Goal: Task Accomplishment & Management: Use online tool/utility

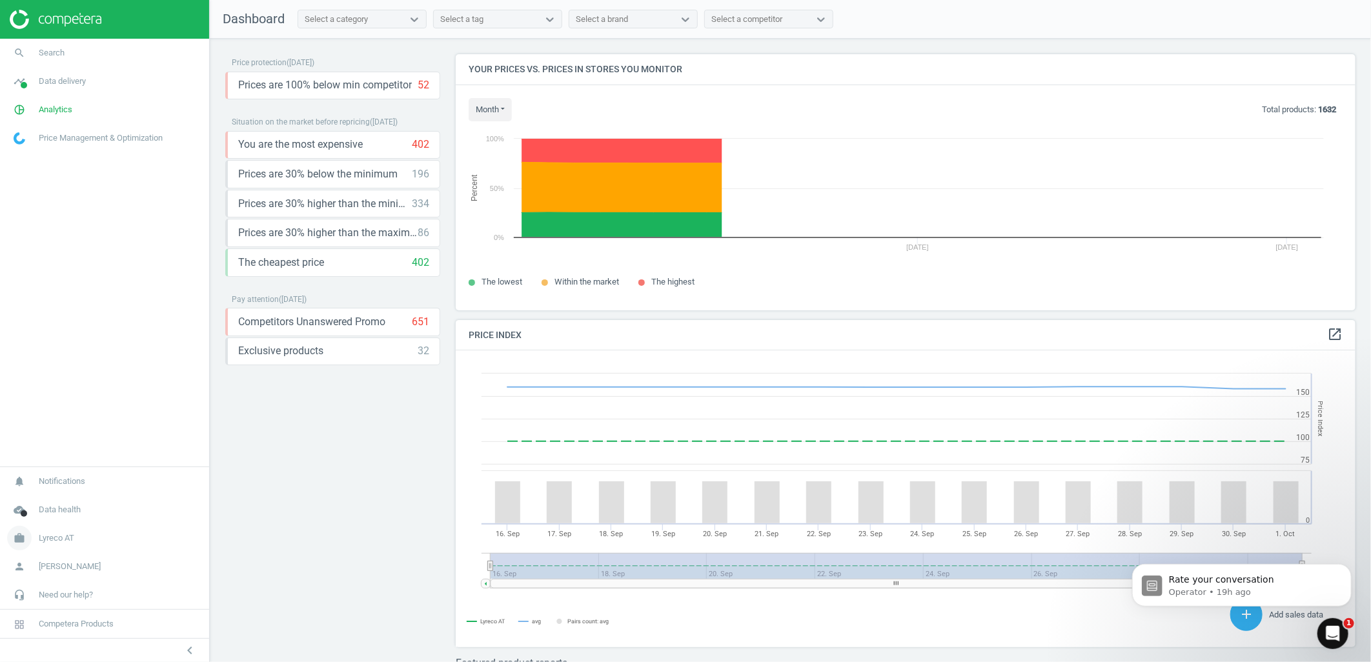
scroll to position [319, 912]
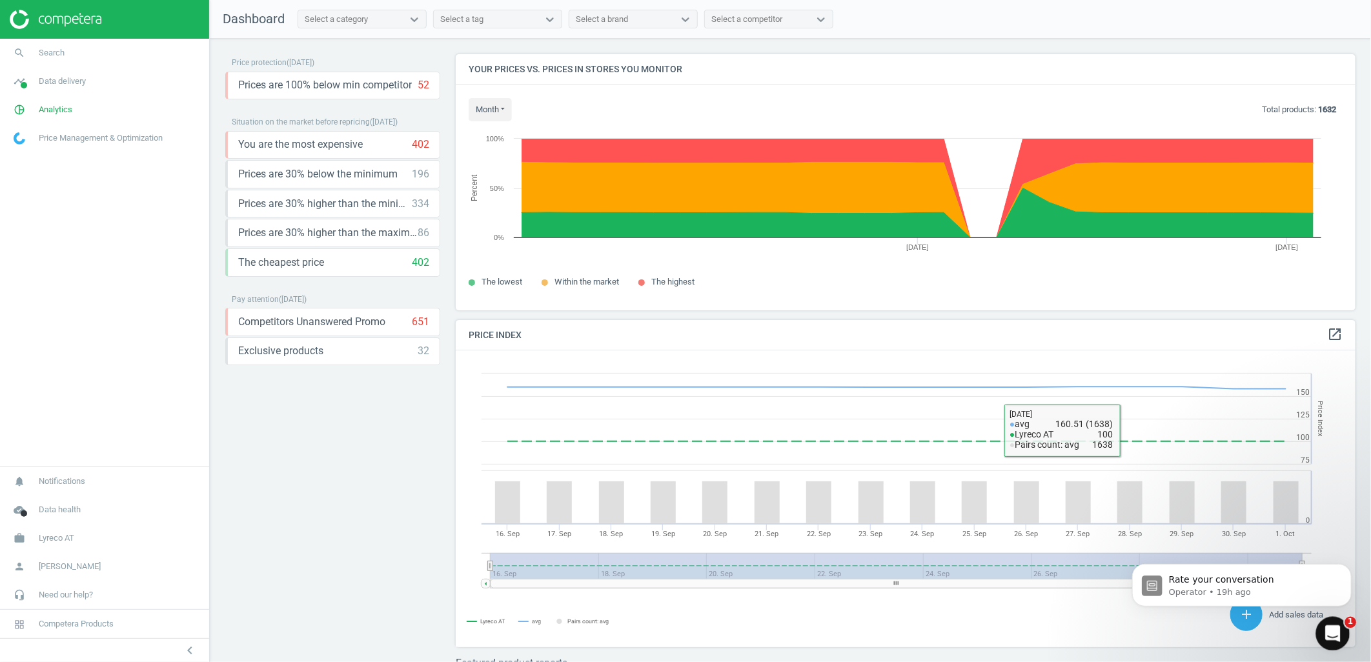
click at [1325, 631] on icon "Open Intercom Messenger" at bounding box center [1331, 632] width 21 height 21
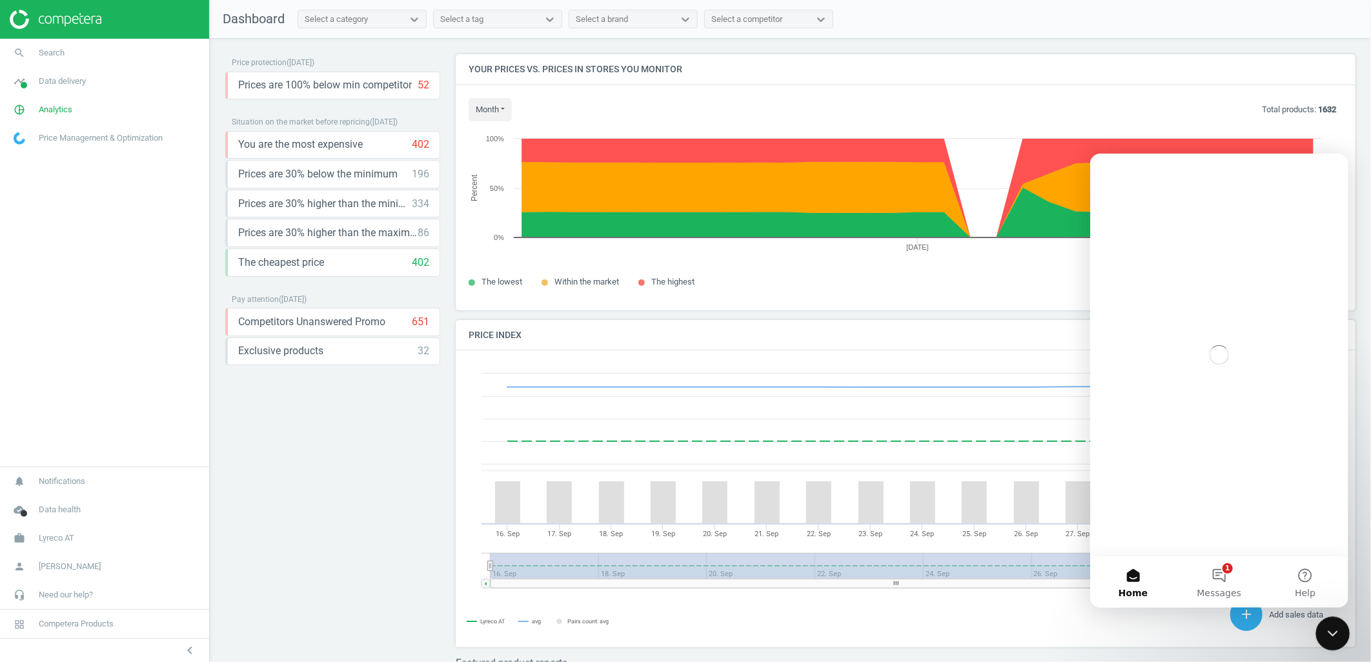
scroll to position [0, 0]
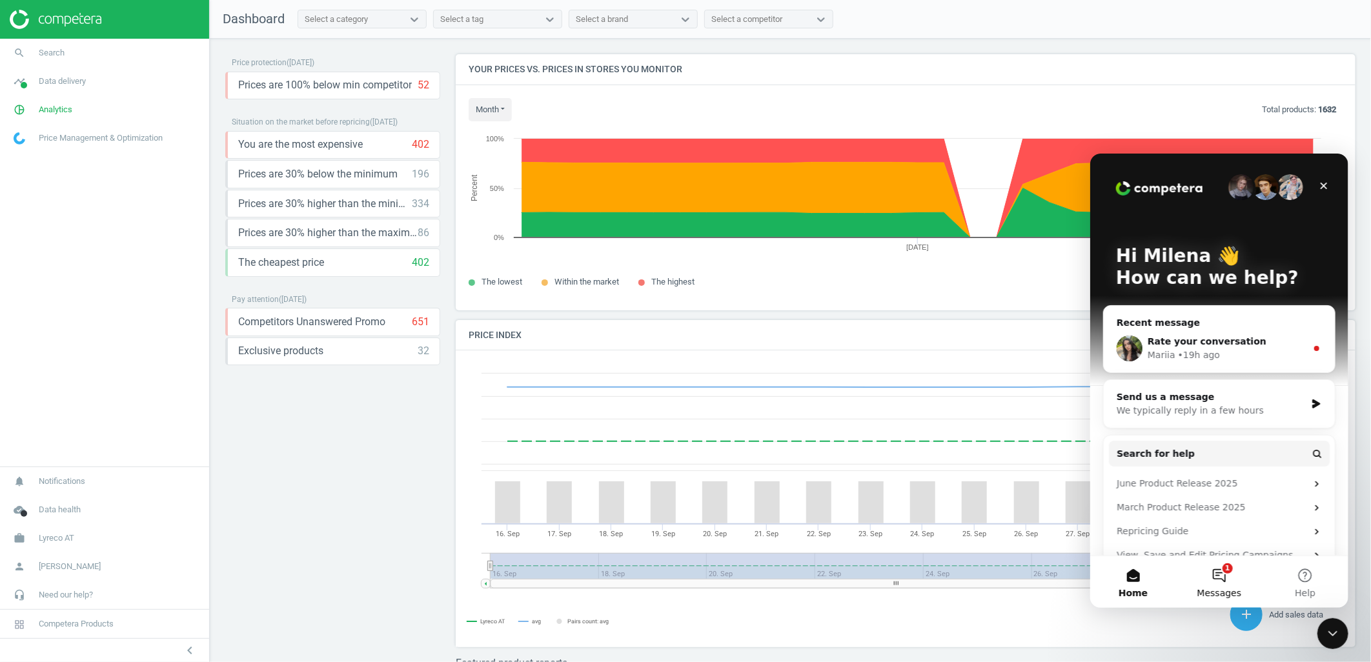
click at [1217, 588] on span "Messages" at bounding box center [1219, 592] width 45 height 9
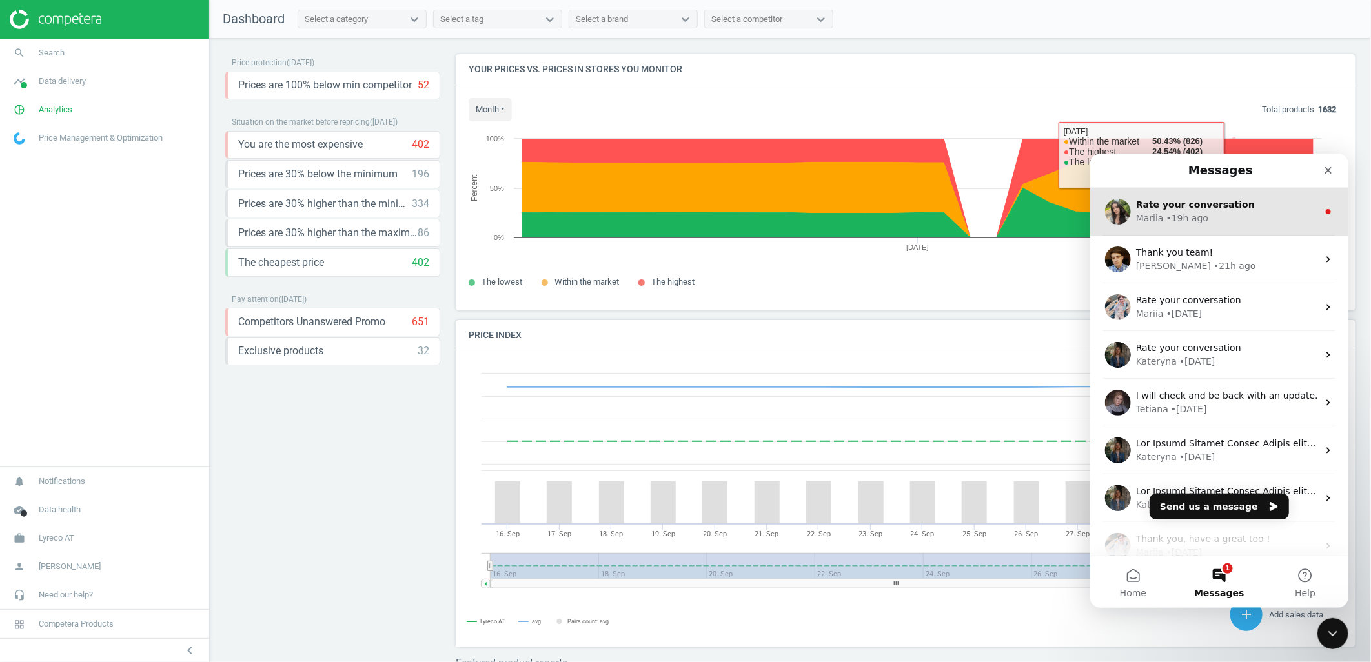
click at [1215, 212] on div "Mariia • 19h ago" at bounding box center [1226, 218] width 182 height 14
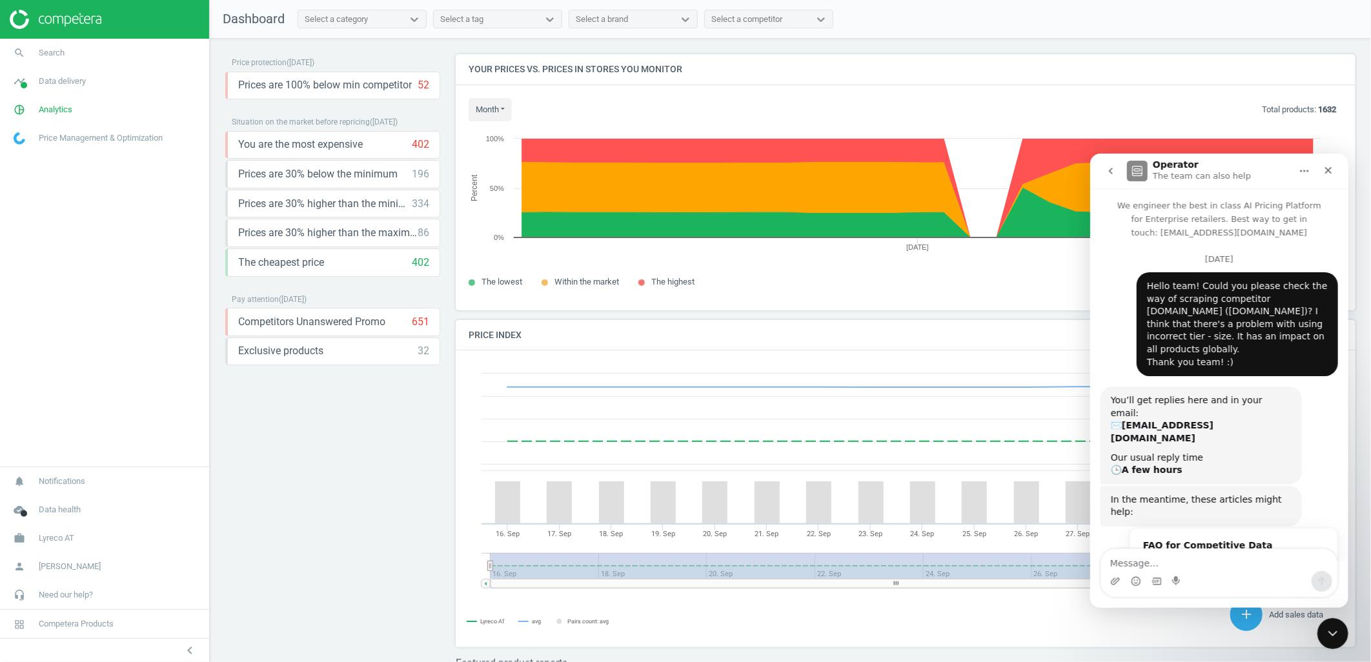
scroll to position [79, 0]
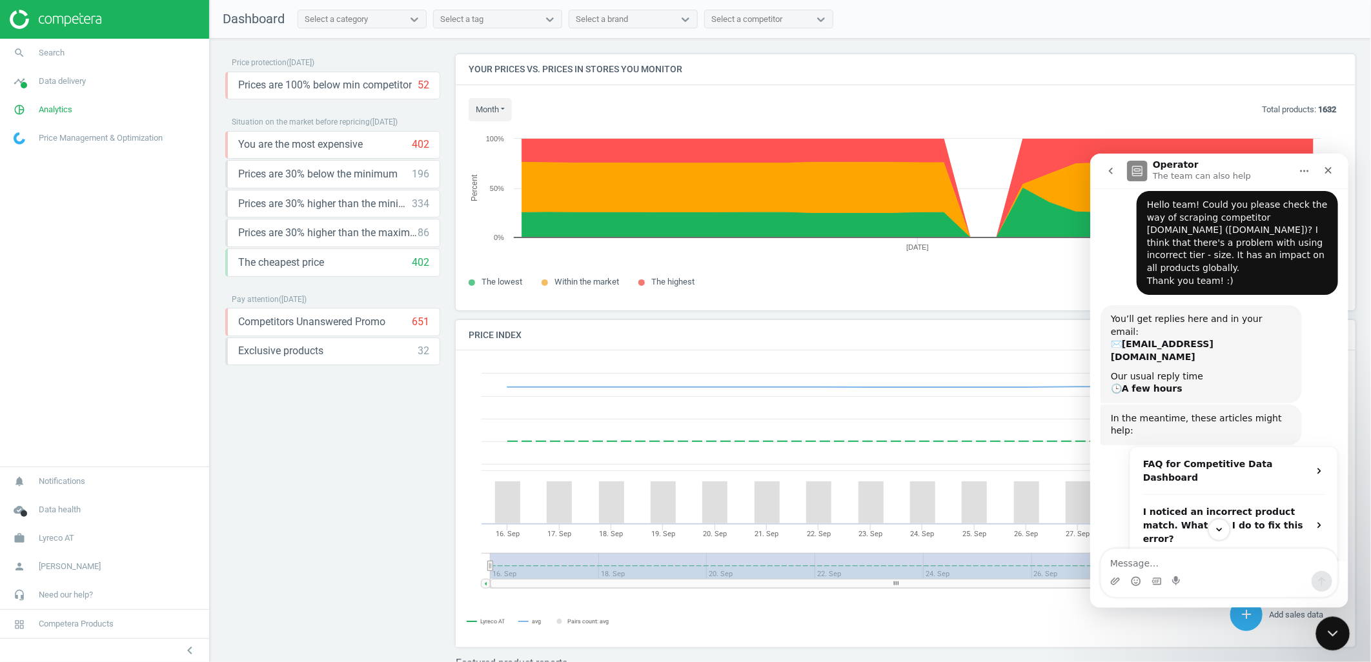
click at [1335, 634] on icon "Close Intercom Messenger" at bounding box center [1330, 631] width 15 height 15
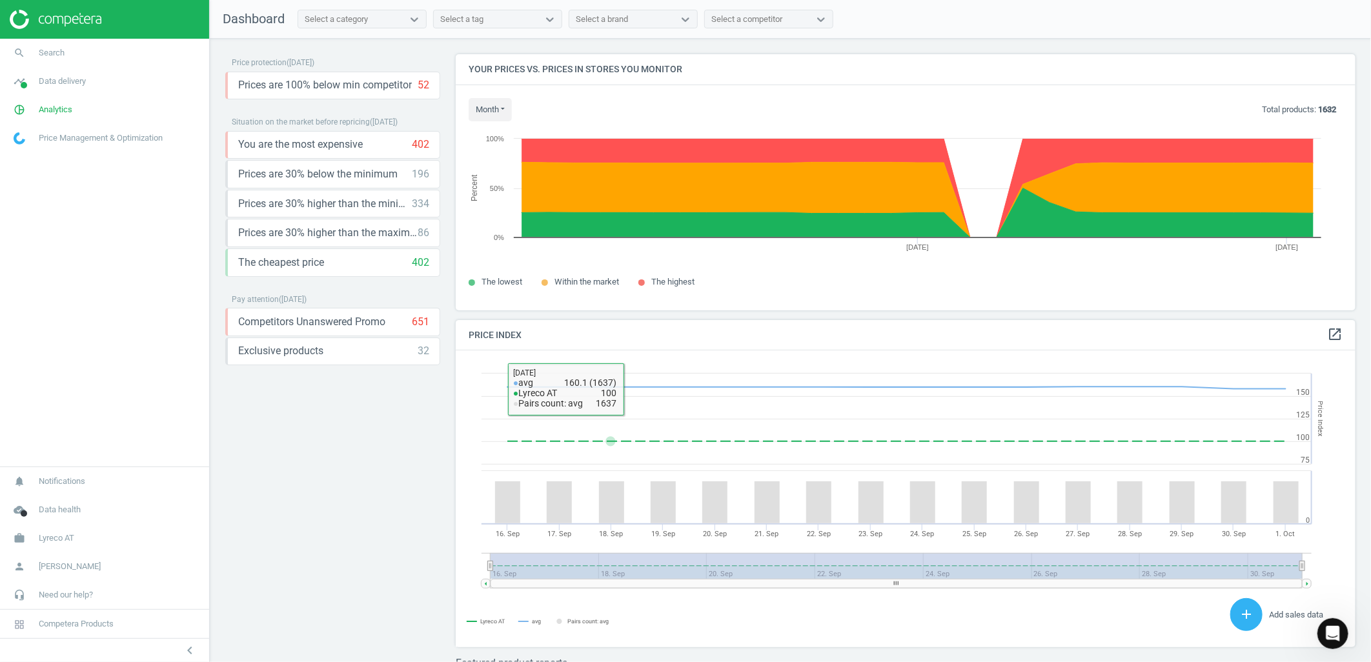
scroll to position [636, 0]
click at [99, 530] on link "work Lyreco AT" at bounding box center [104, 538] width 209 height 28
click at [69, 499] on span "Switch campaign" at bounding box center [42, 500] width 57 height 10
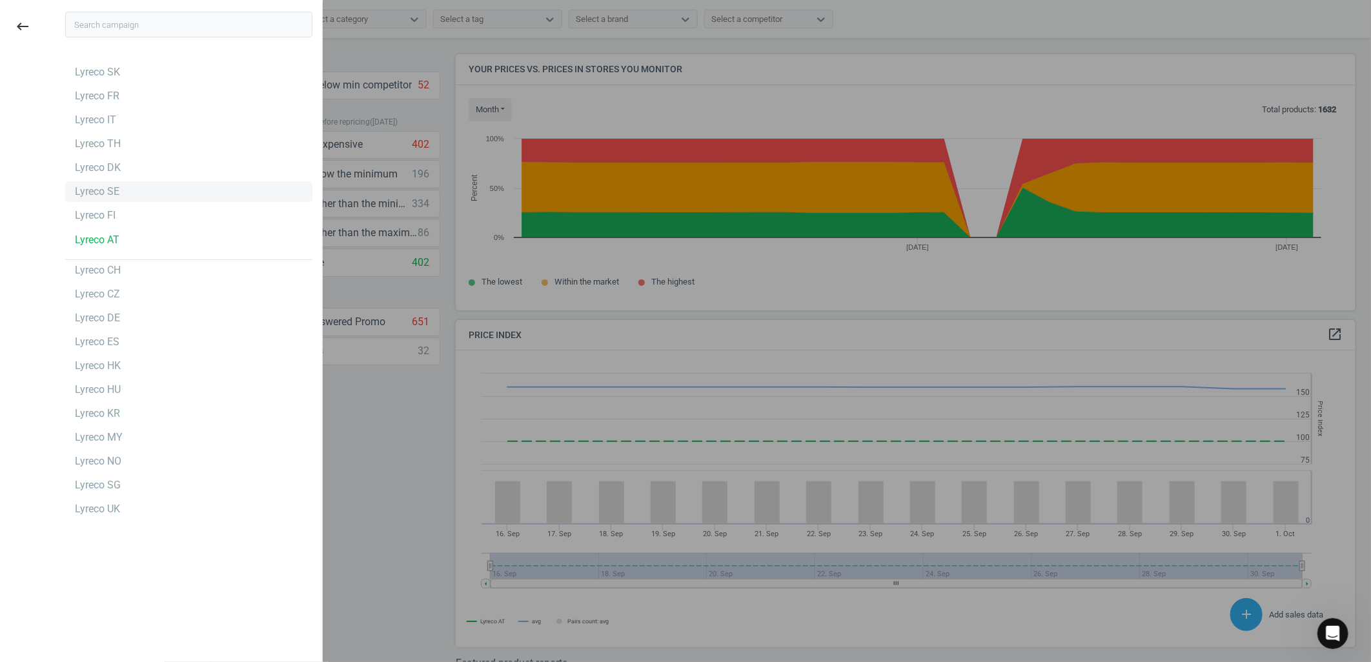
click at [142, 189] on div "Lyreco SE" at bounding box center [188, 191] width 247 height 21
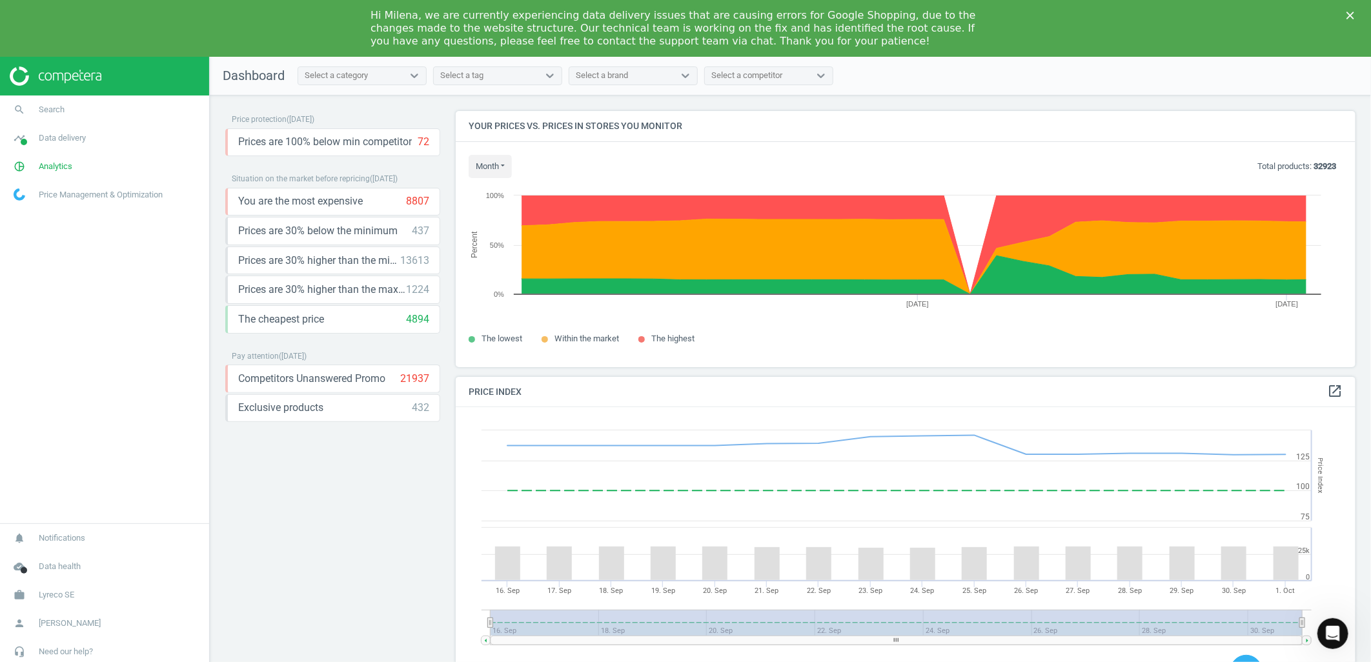
scroll to position [319, 912]
click at [1343, 16] on div "Hi Milena, we are currently experiencing data delivery issues that are causing …" at bounding box center [685, 28] width 1371 height 46
click at [1350, 19] on div "Hi Milena, we are currently experiencing data delivery issues that are causing …" at bounding box center [685, 28] width 1371 height 46
click at [1348, 15] on icon "Close" at bounding box center [1350, 16] width 8 height 8
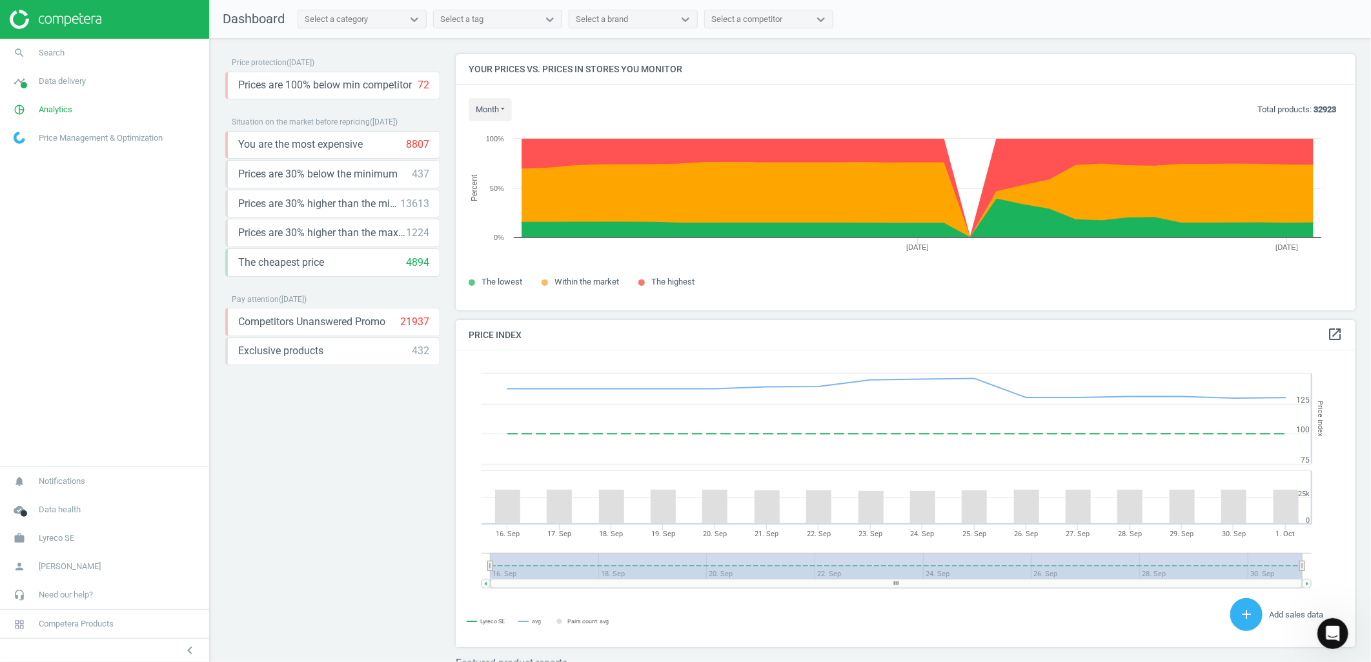
drag, startPoint x: 1273, startPoint y: 55, endPoint x: 1219, endPoint y: 86, distance: 63.0
click at [1219, 86] on div "Dashboard Select a category Select a tag Select a brand Select a competitor Pri…" at bounding box center [790, 331] width 1161 height 662
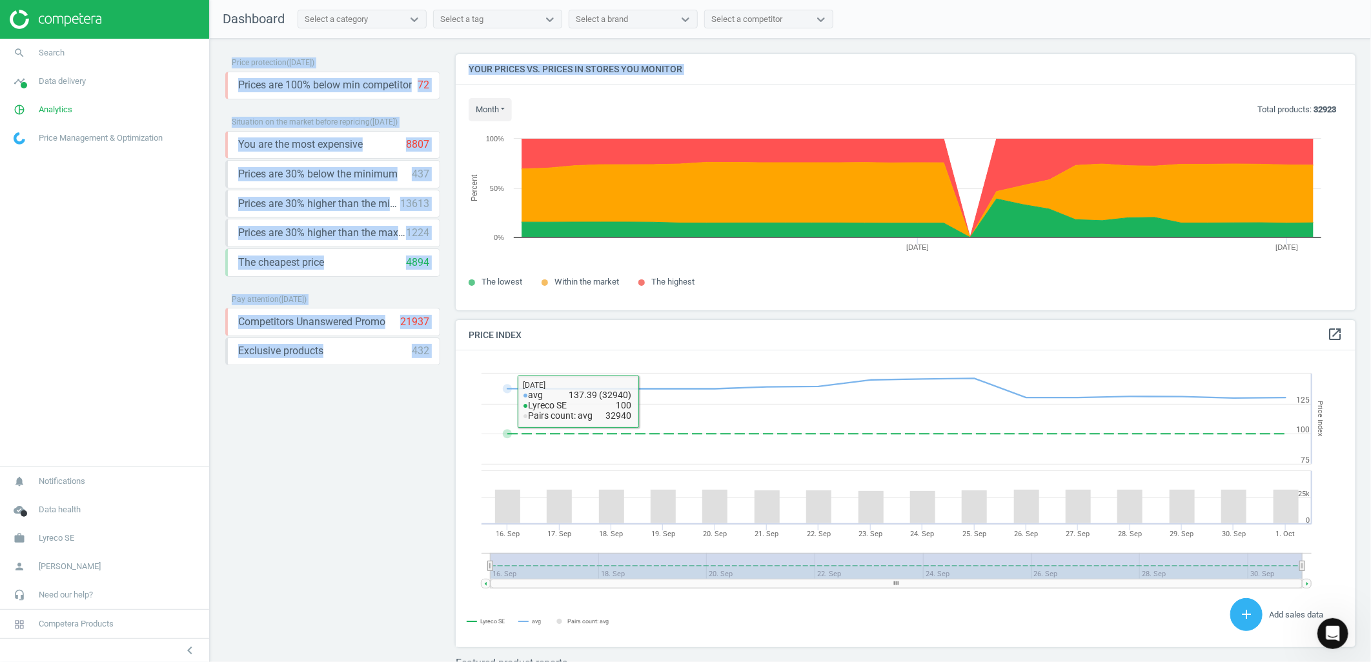
click at [392, 420] on div "Price protection ( 01.10.25 ) Prices are 100% below min competitor 72 keyboard_…" at bounding box center [332, 353] width 215 height 599
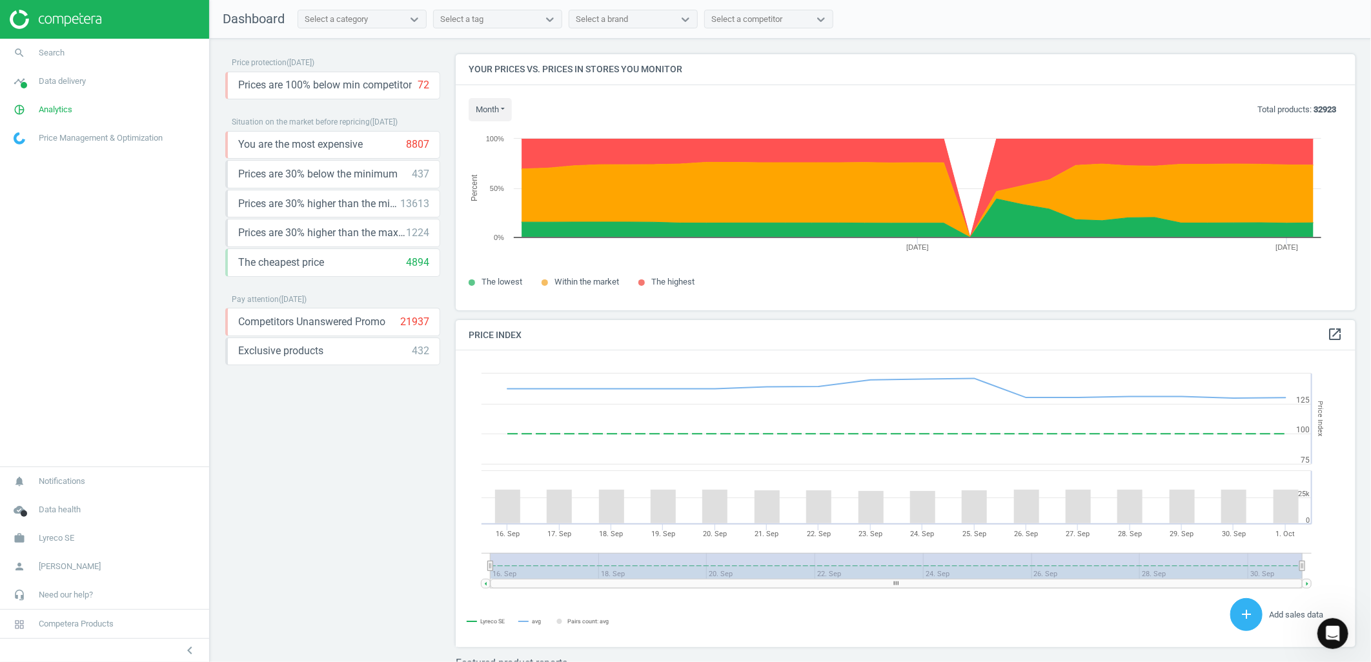
scroll to position [82, 0]
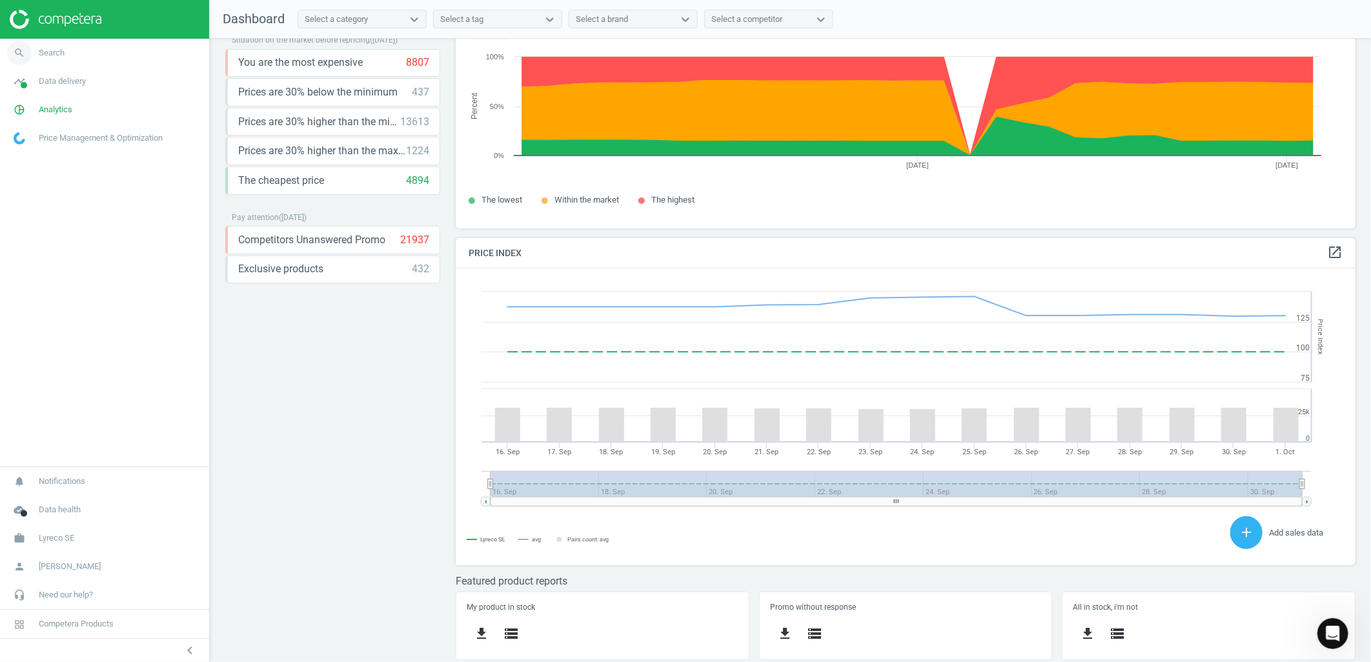
click at [67, 58] on link "search Search" at bounding box center [104, 53] width 209 height 28
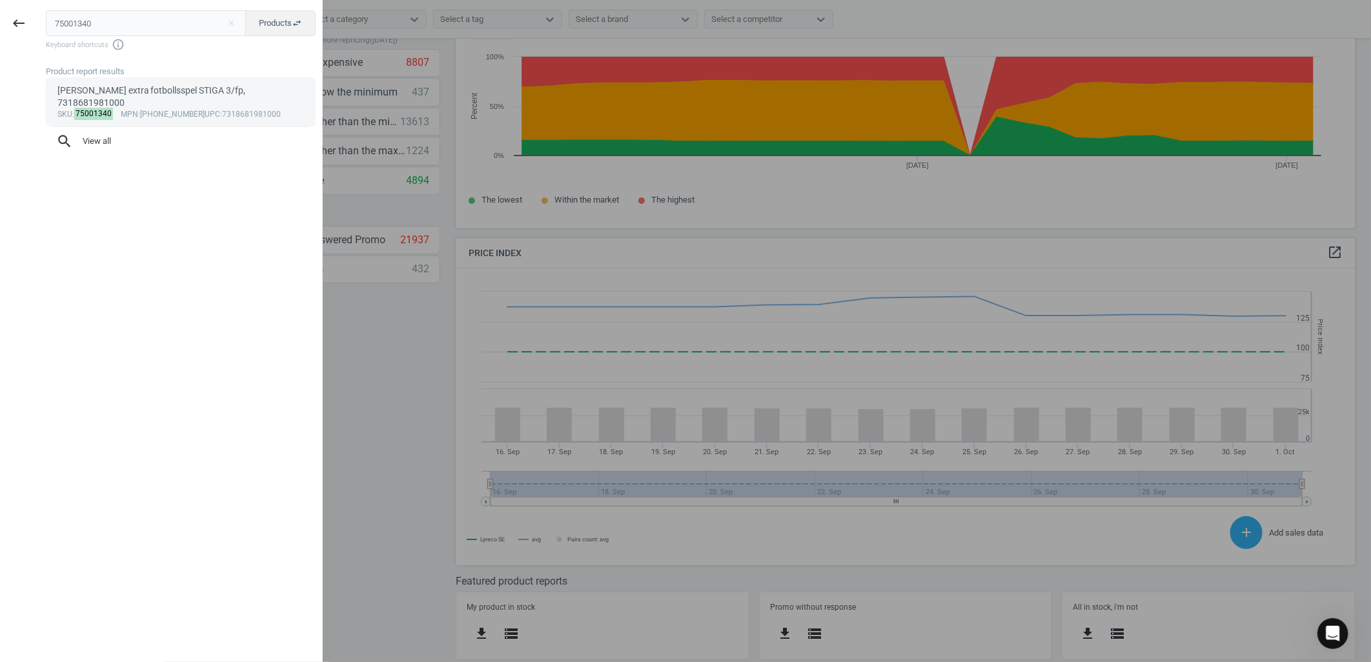
type input "75001340"
click at [105, 108] on mark "75001340" at bounding box center [93, 114] width 39 height 12
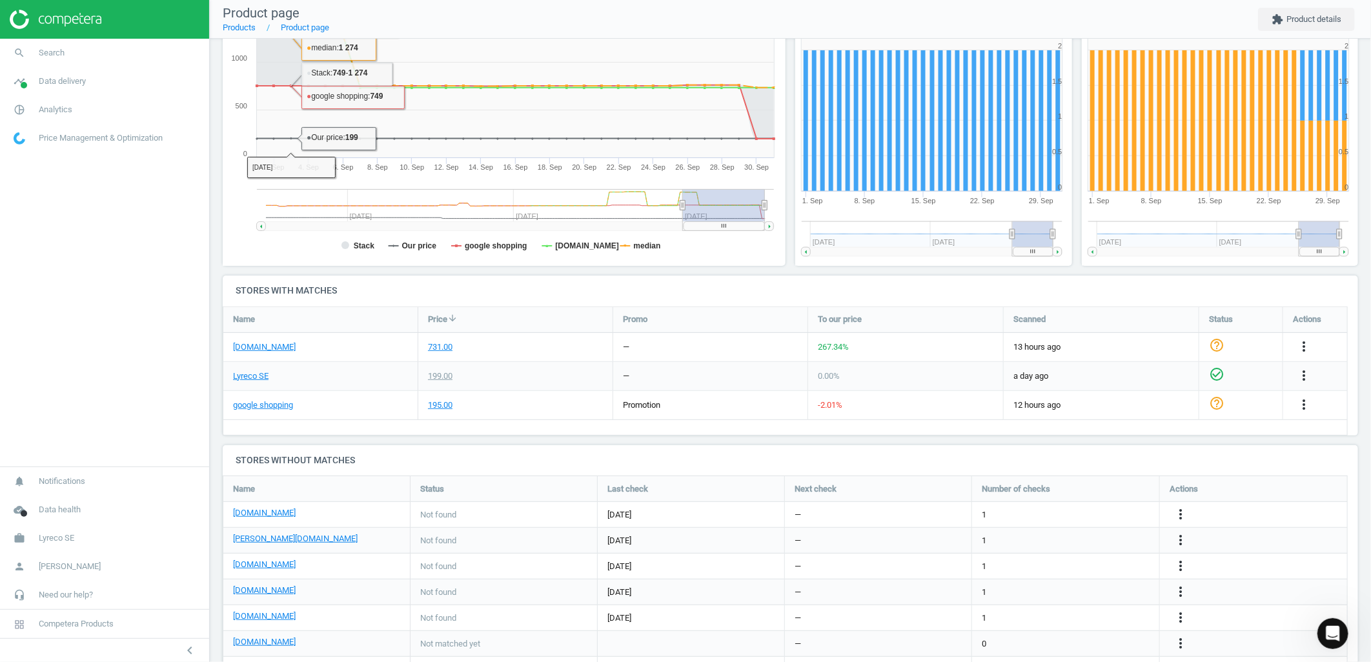
scroll to position [214, 0]
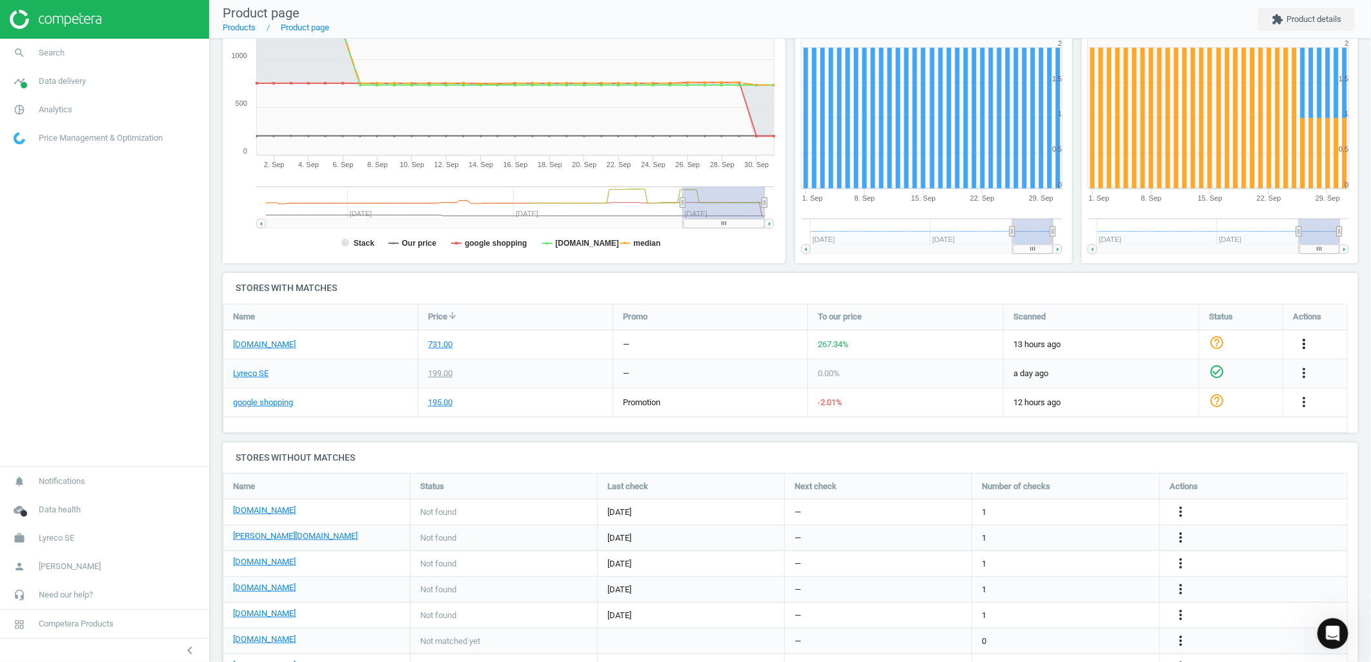
click at [1306, 341] on icon "more_vert" at bounding box center [1303, 343] width 15 height 15
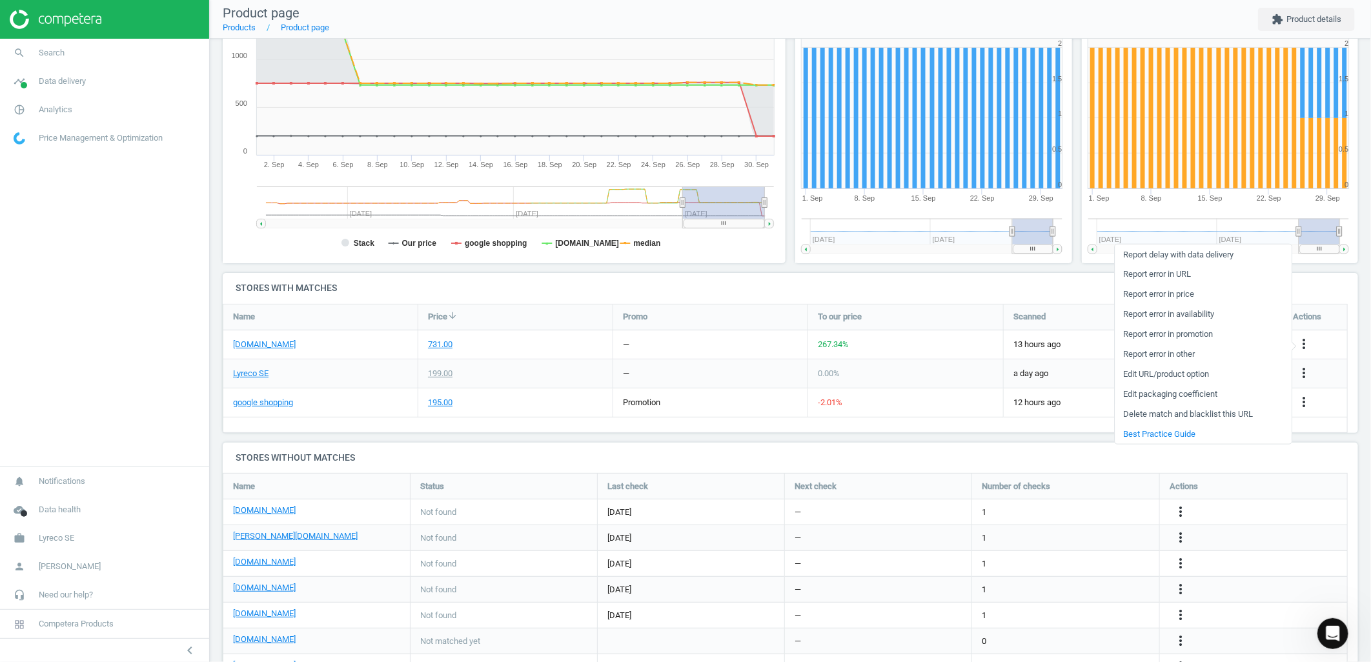
click at [1180, 414] on link "Delete match and blacklist this URL" at bounding box center [1203, 414] width 177 height 20
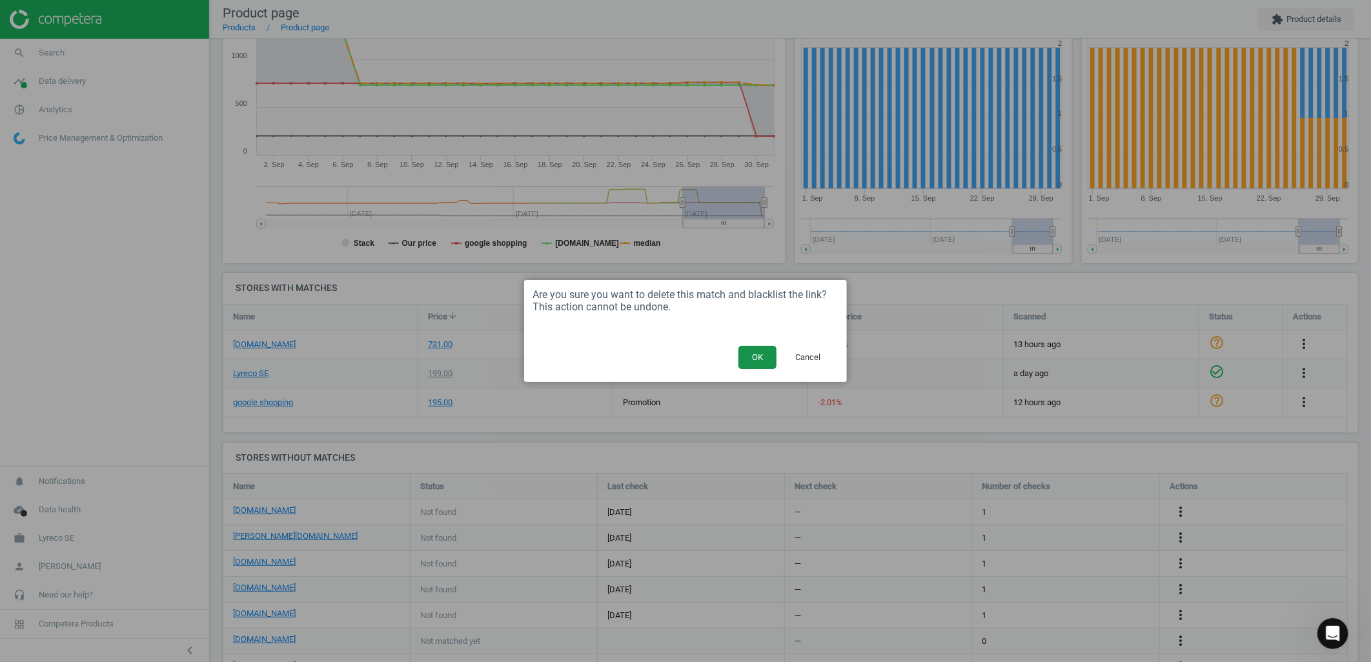
click at [757, 353] on button "OK" at bounding box center [757, 357] width 38 height 23
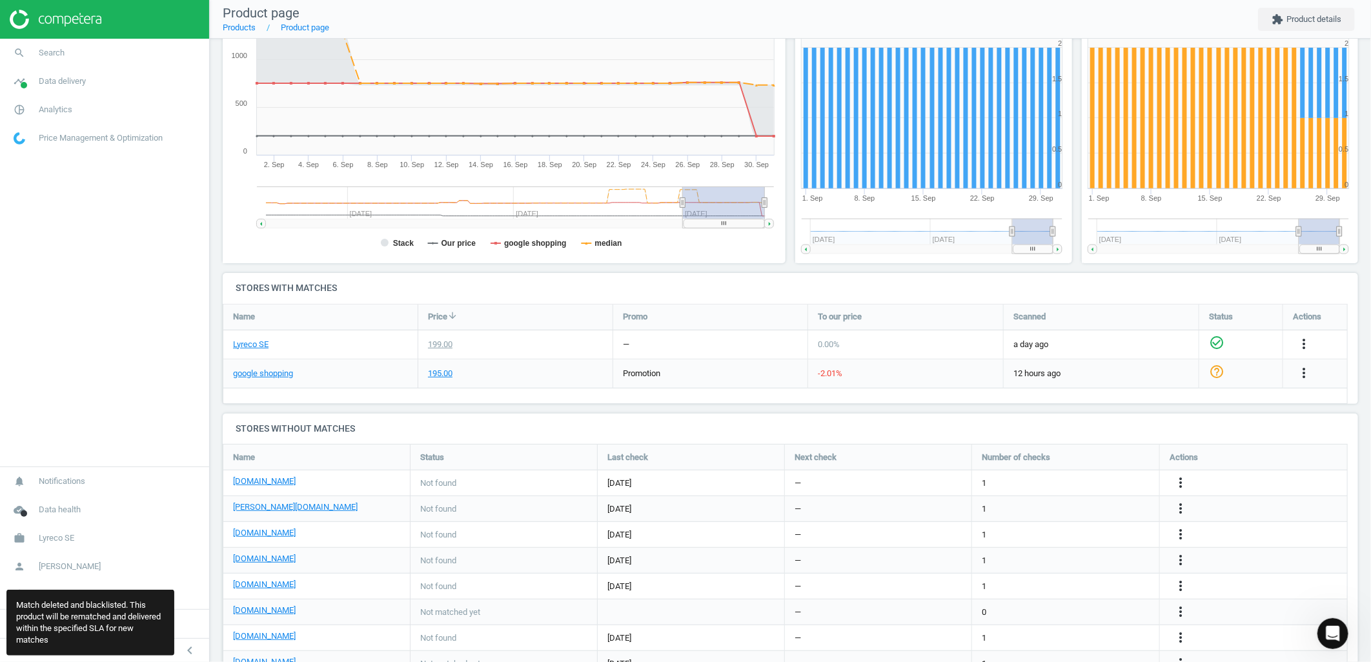
scroll to position [6, 6]
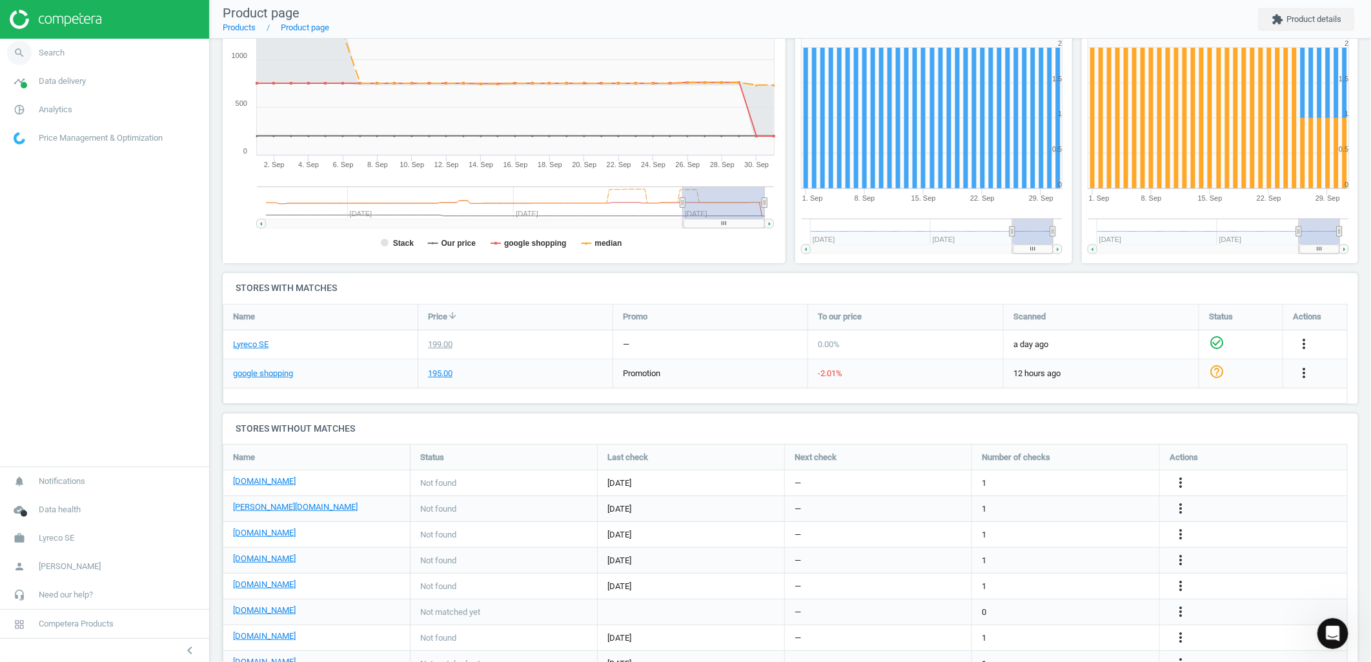
click at [131, 58] on link "search Search" at bounding box center [104, 53] width 209 height 28
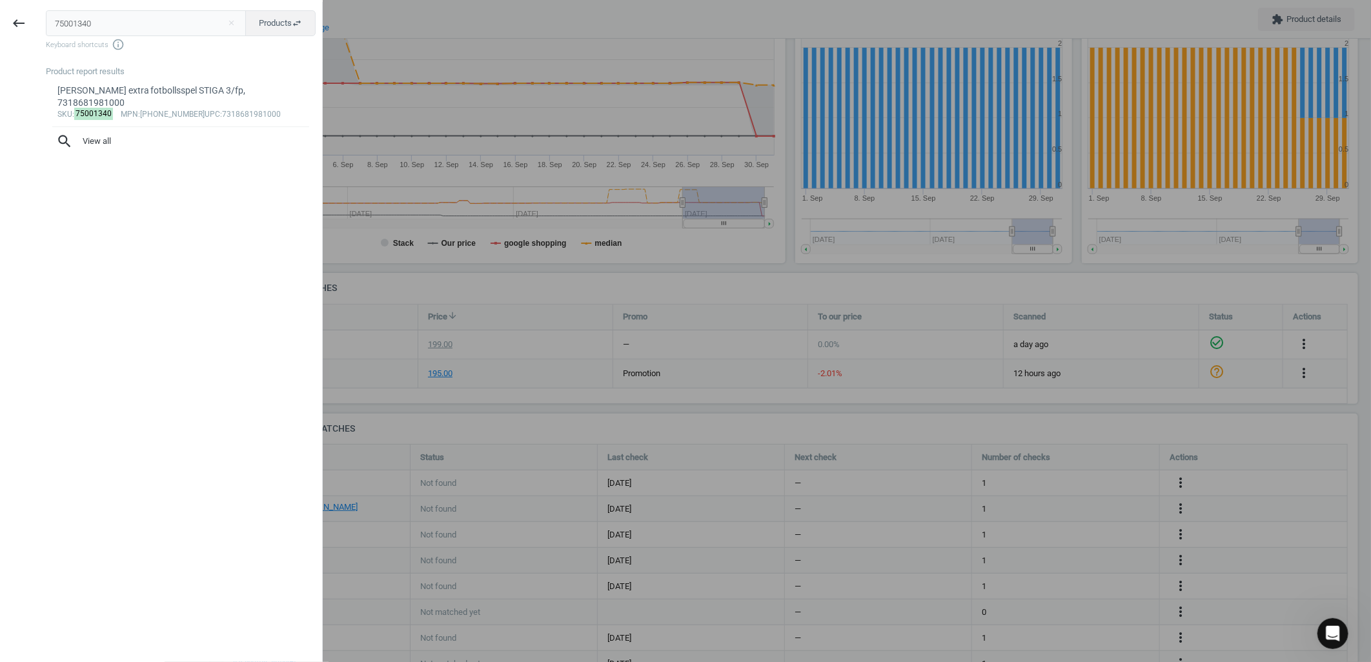
drag, startPoint x: 145, startPoint y: 29, endPoint x: -94, endPoint y: 9, distance: 239.0
click at [0, 9] on html "Group 2 Created with Sketch. ic/cloud_download/grey600 Created with Sketch. gra…" at bounding box center [685, 331] width 1371 height 662
type input "75001450"
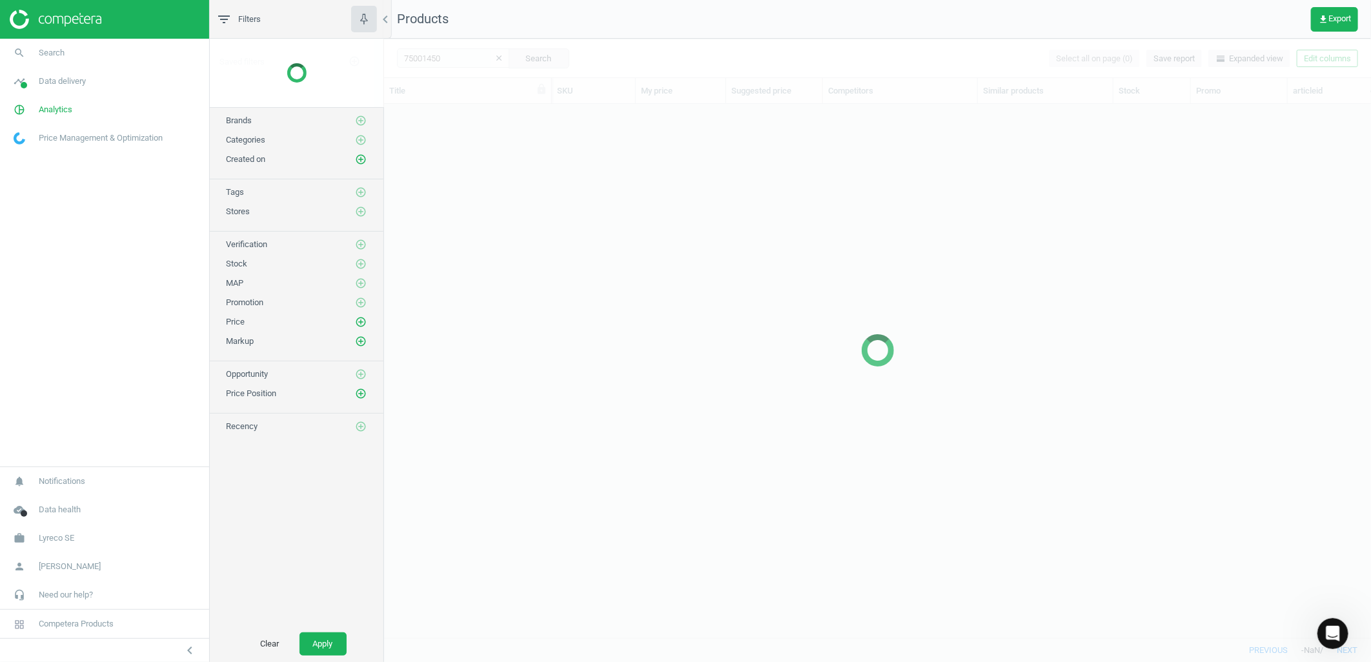
scroll to position [512, 976]
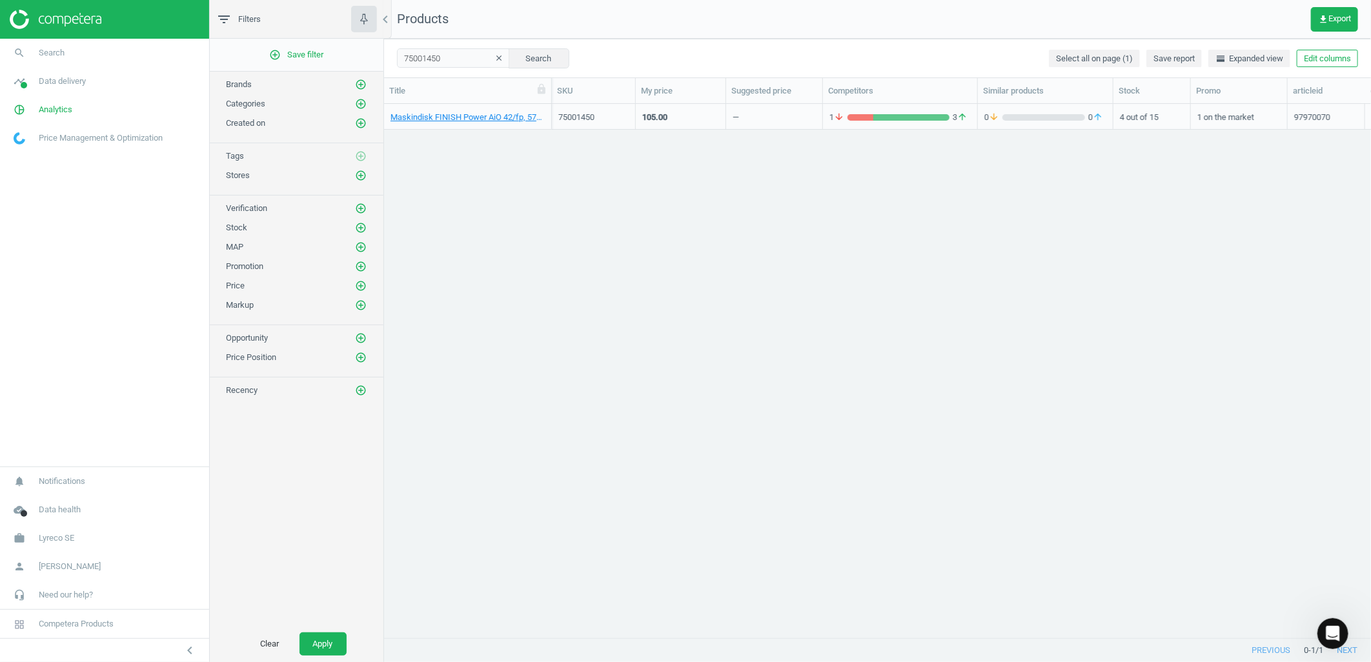
click at [449, 123] on div "Maskindisk FINISH Power AiO 42/fp, 5714970007970" at bounding box center [467, 120] width 154 height 16
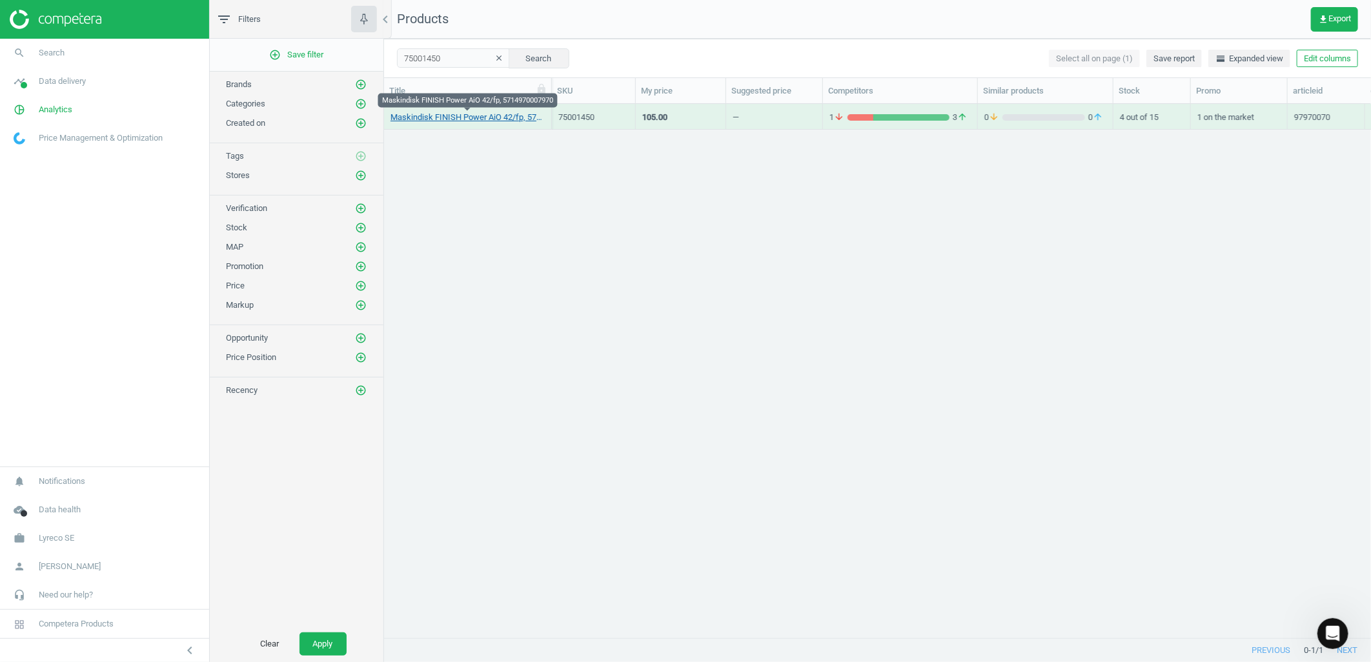
click at [450, 120] on link "Maskindisk FINISH Power AiO 42/fp, 5714970007970" at bounding box center [467, 118] width 154 height 12
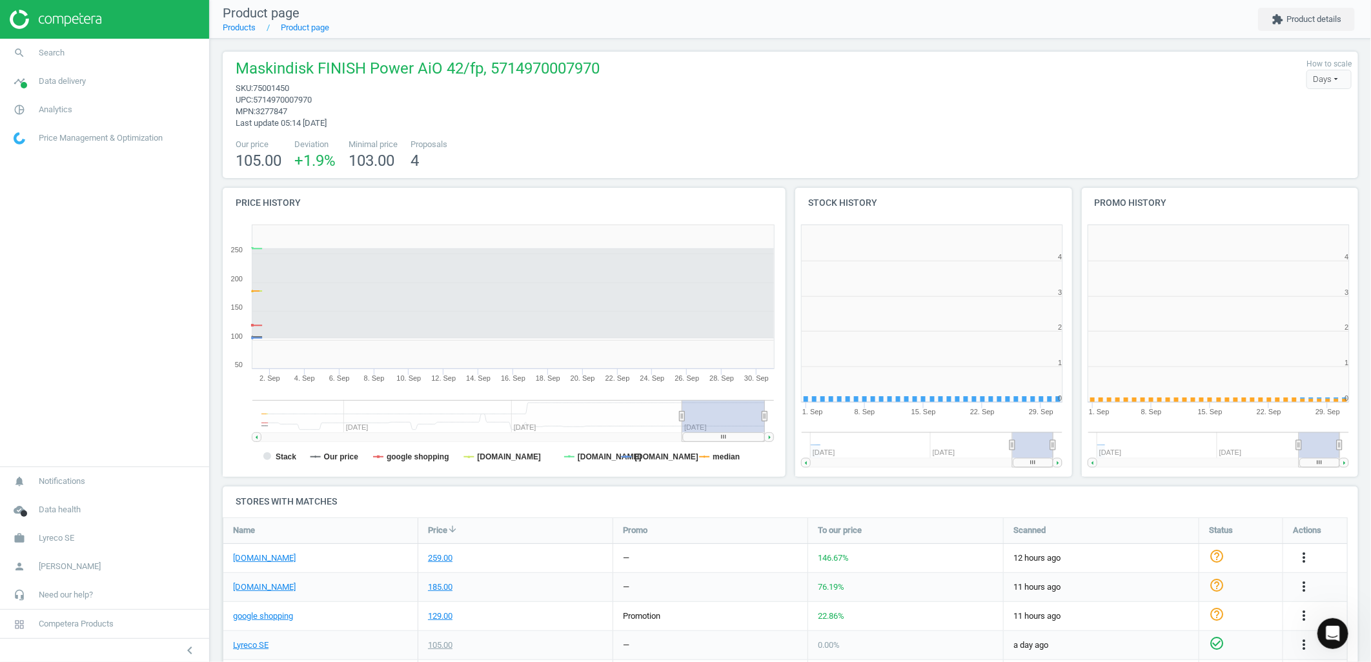
scroll to position [281, 580]
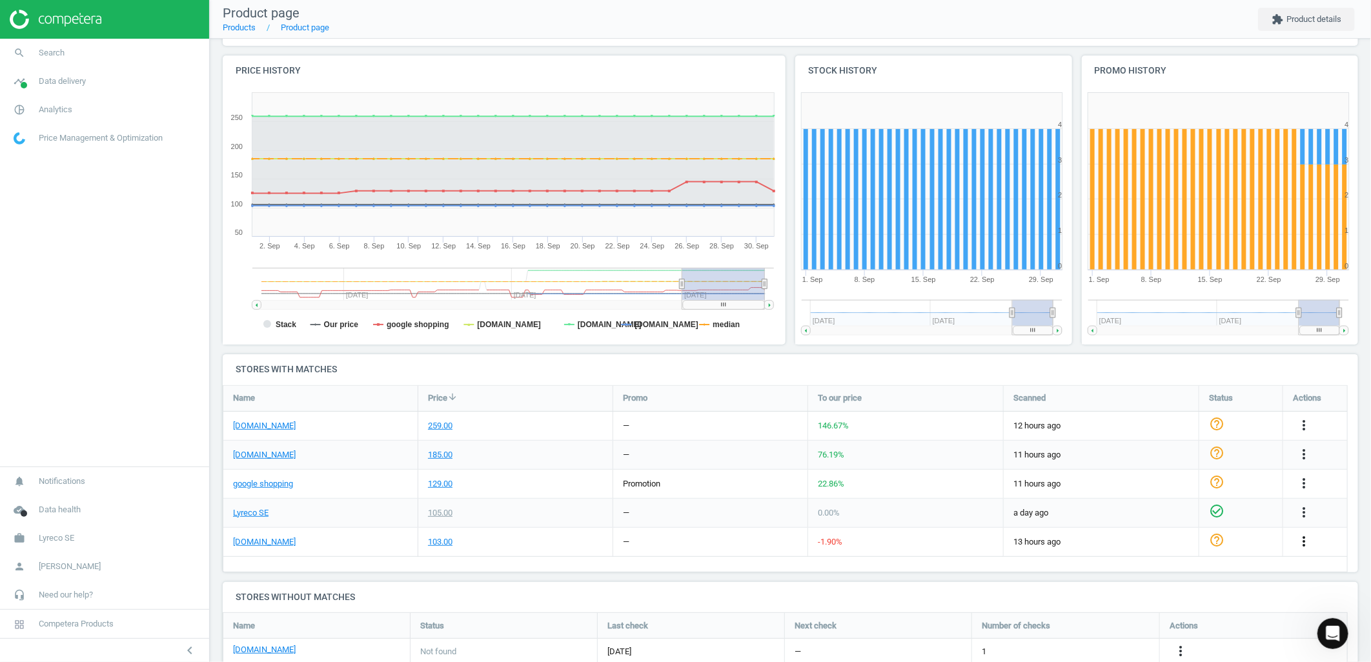
click at [1297, 538] on icon "more_vert" at bounding box center [1303, 541] width 15 height 15
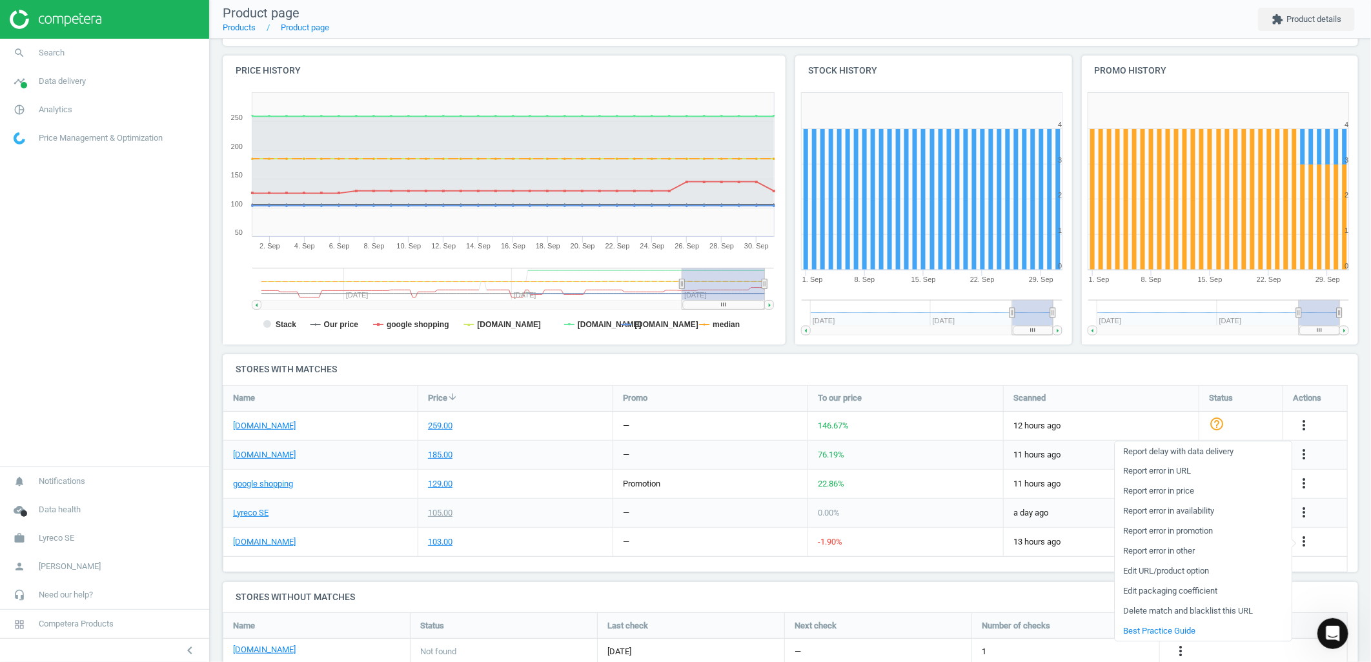
click at [1151, 611] on link "Delete match and blacklist this URL" at bounding box center [1203, 612] width 177 height 20
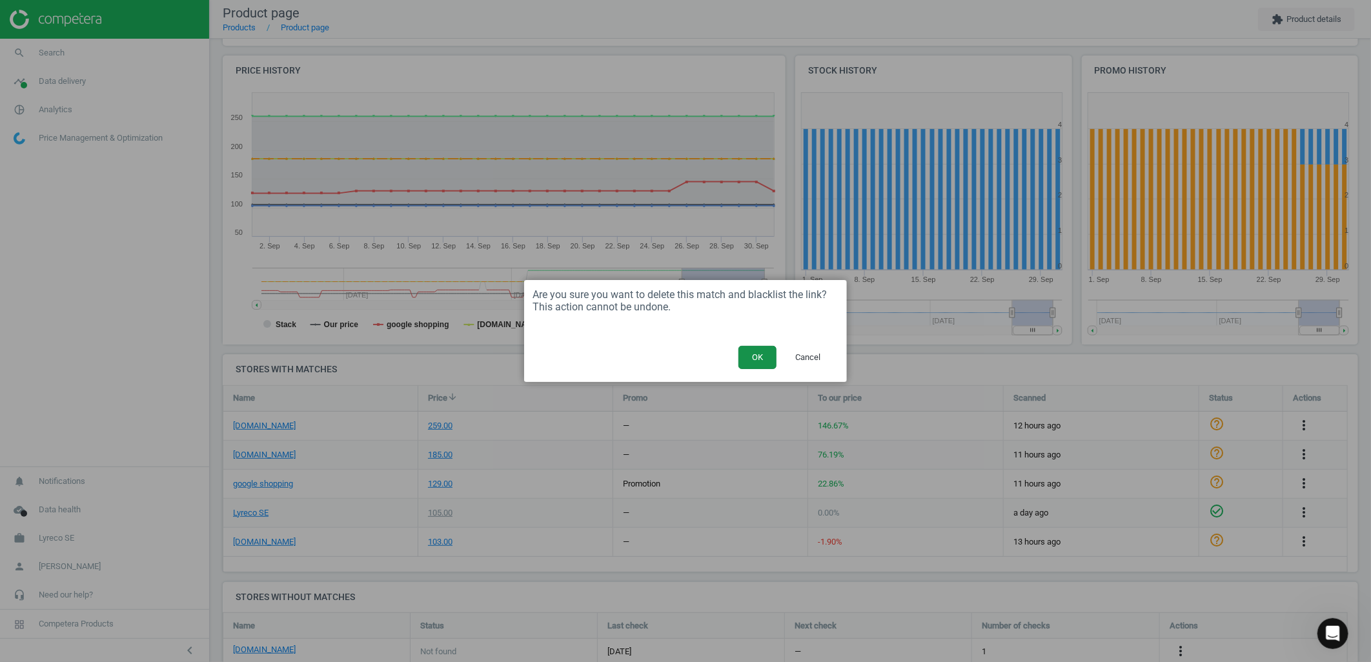
click at [749, 359] on button "OK" at bounding box center [757, 357] width 38 height 23
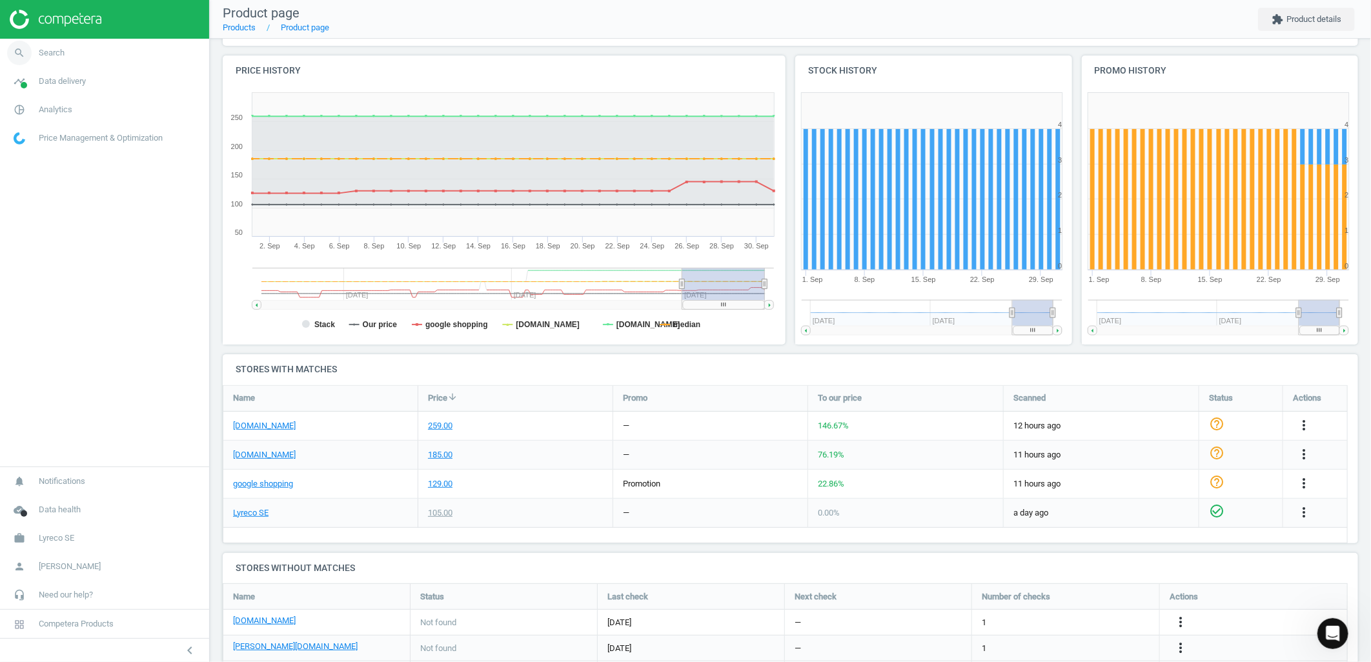
click at [81, 48] on link "search Search" at bounding box center [104, 53] width 209 height 28
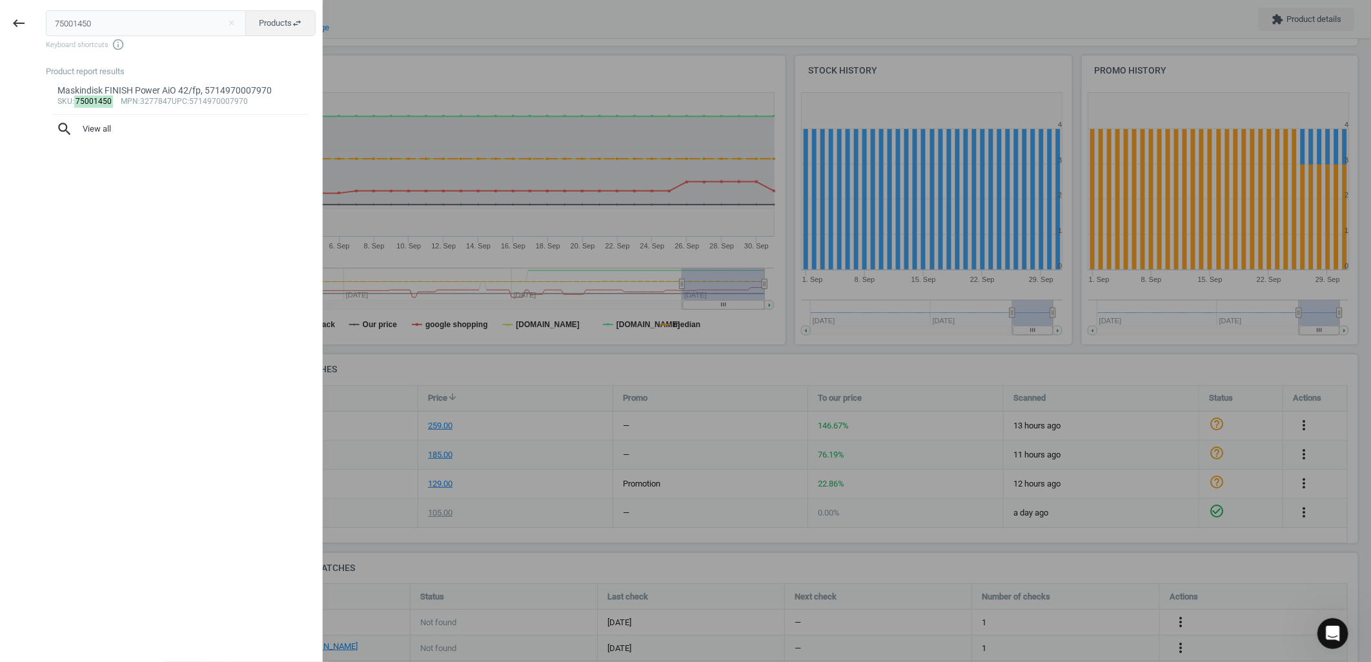
drag, startPoint x: 119, startPoint y: 26, endPoint x: -97, endPoint y: 2, distance: 217.6
click at [0, 2] on html "Group 2 Created with Sketch. ic/cloud_download/grey600 Created with Sketch. gra…" at bounding box center [685, 331] width 1371 height 662
type input "228031"
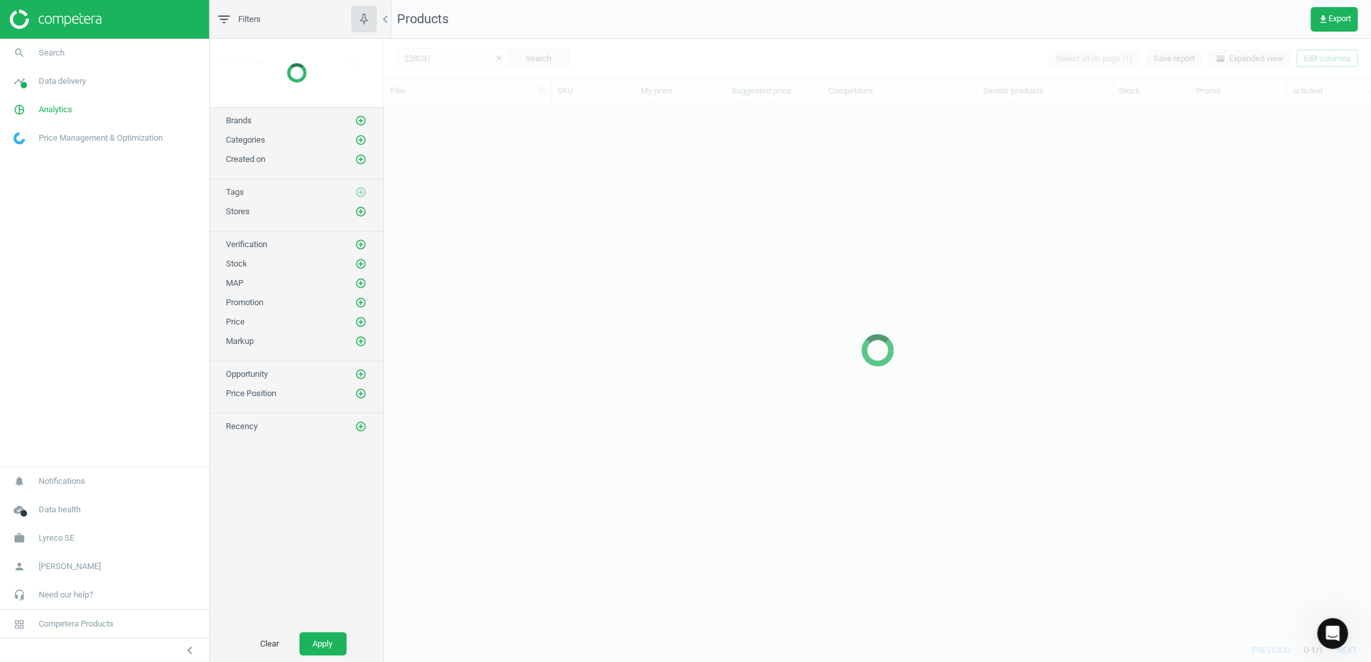
scroll to position [512, 976]
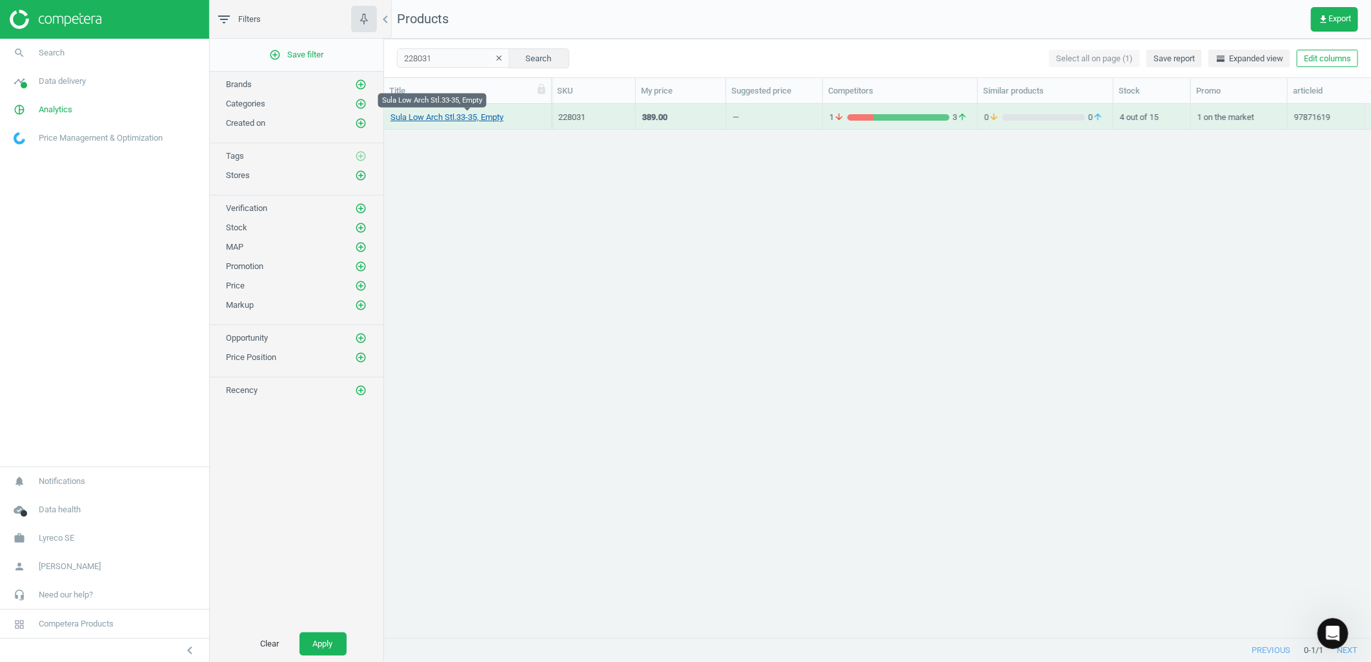
click at [455, 119] on link "Sula Low Arch Stl.33-35, Empty" at bounding box center [446, 118] width 113 height 12
